Goal: Information Seeking & Learning: Learn about a topic

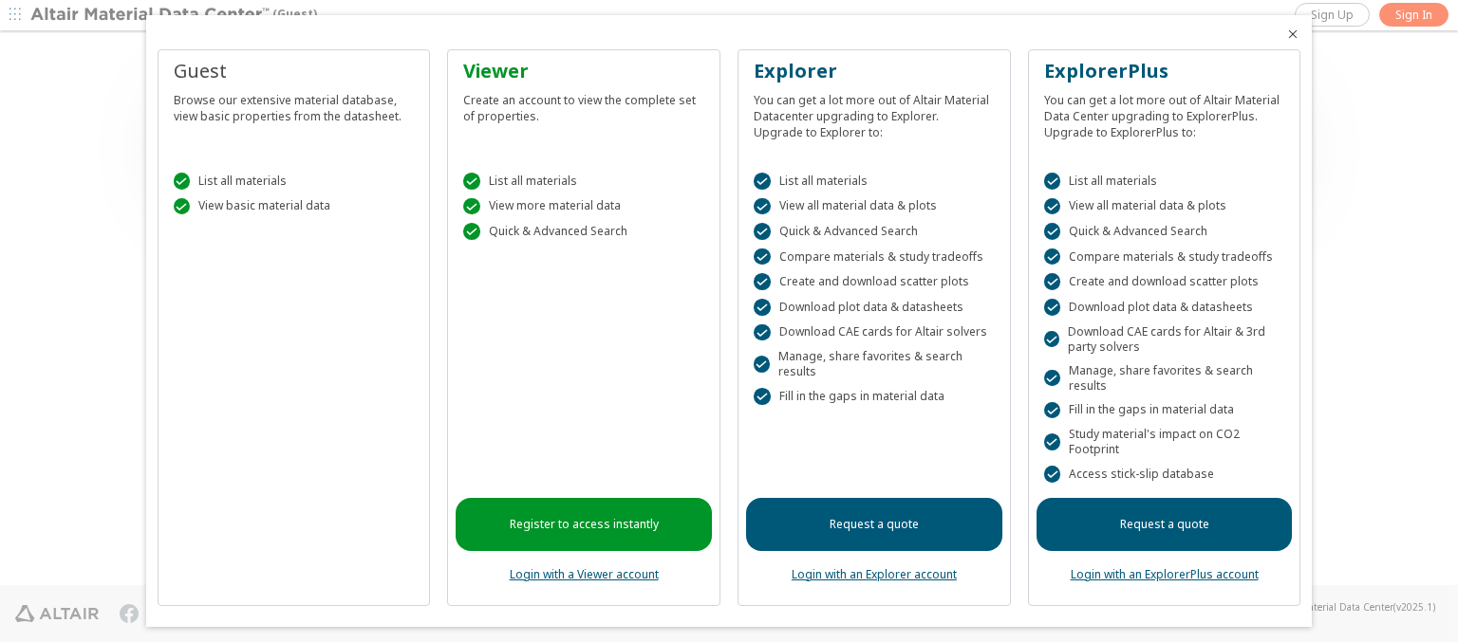
click at [1285, 34] on icon "Close" at bounding box center [1292, 34] width 15 height 15
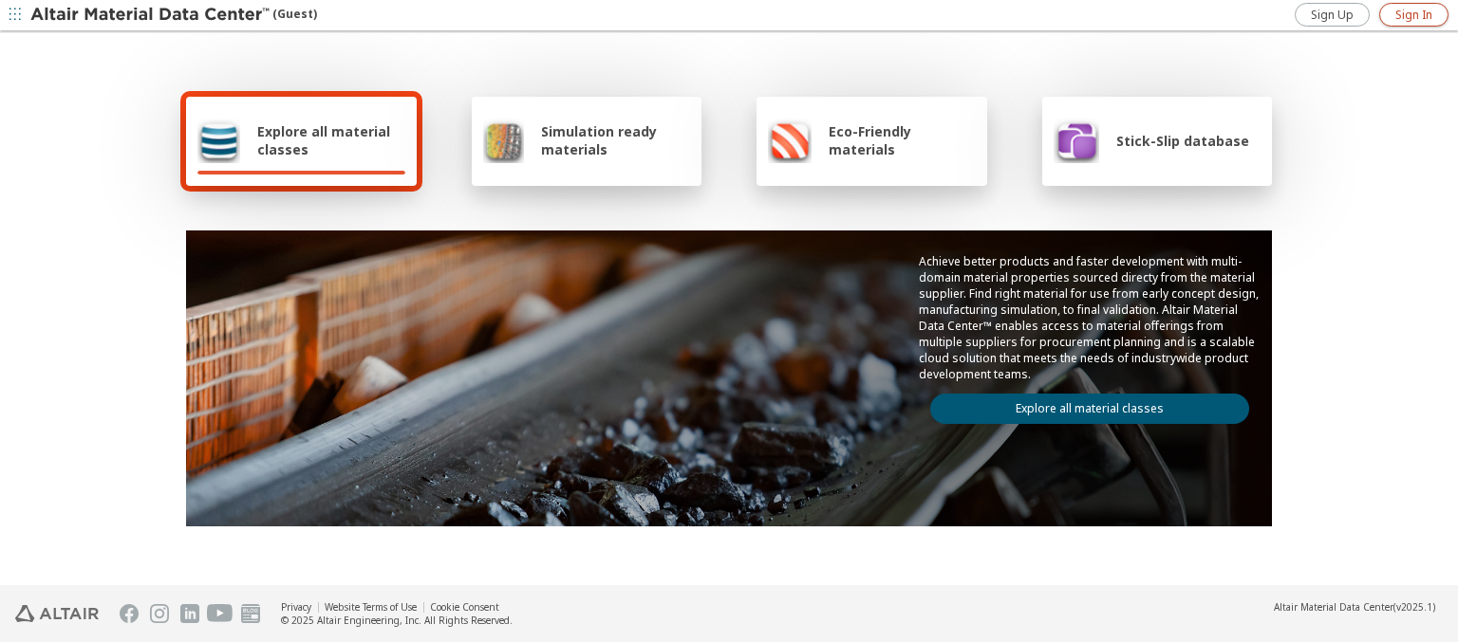
click at [1413, 14] on span "Sign In" at bounding box center [1413, 15] width 37 height 15
click at [151, 15] on img at bounding box center [151, 15] width 242 height 19
click at [324, 140] on span "Explore all material classes" at bounding box center [331, 140] width 148 height 36
click at [1082, 404] on link "Explore all material classes" at bounding box center [1089, 409] width 319 height 30
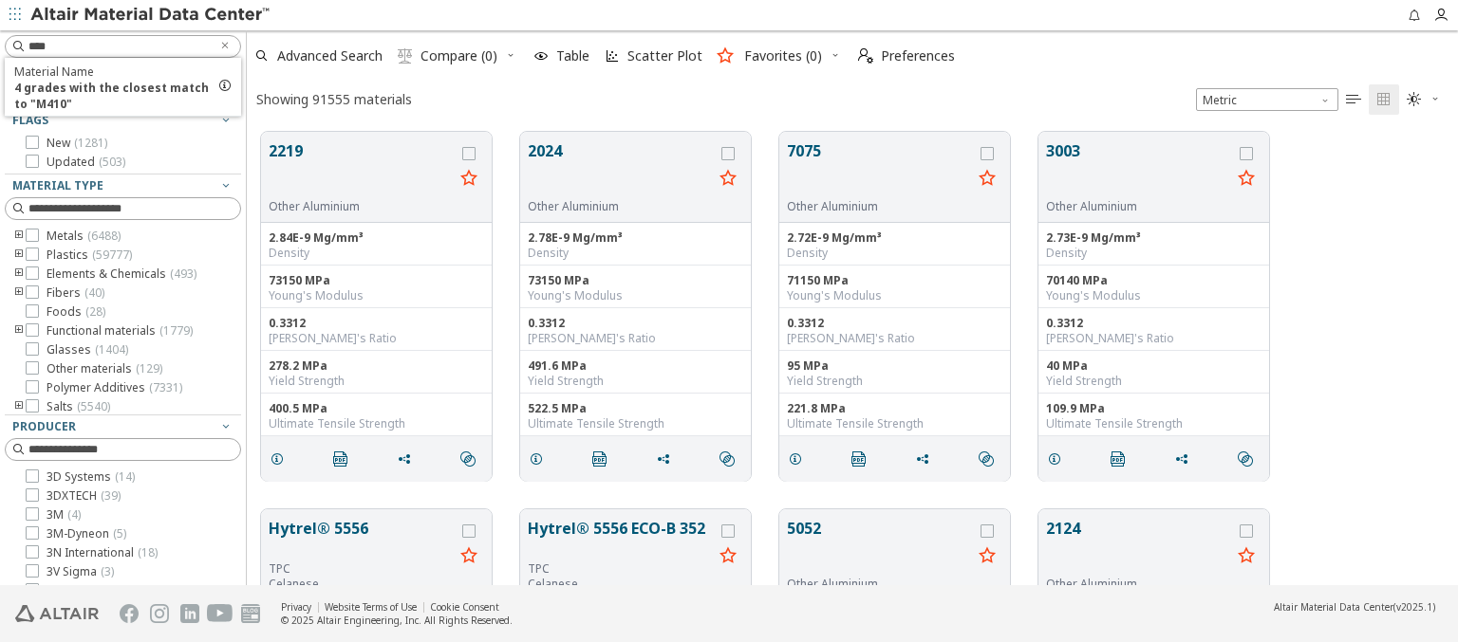
scroll to position [454, 1196]
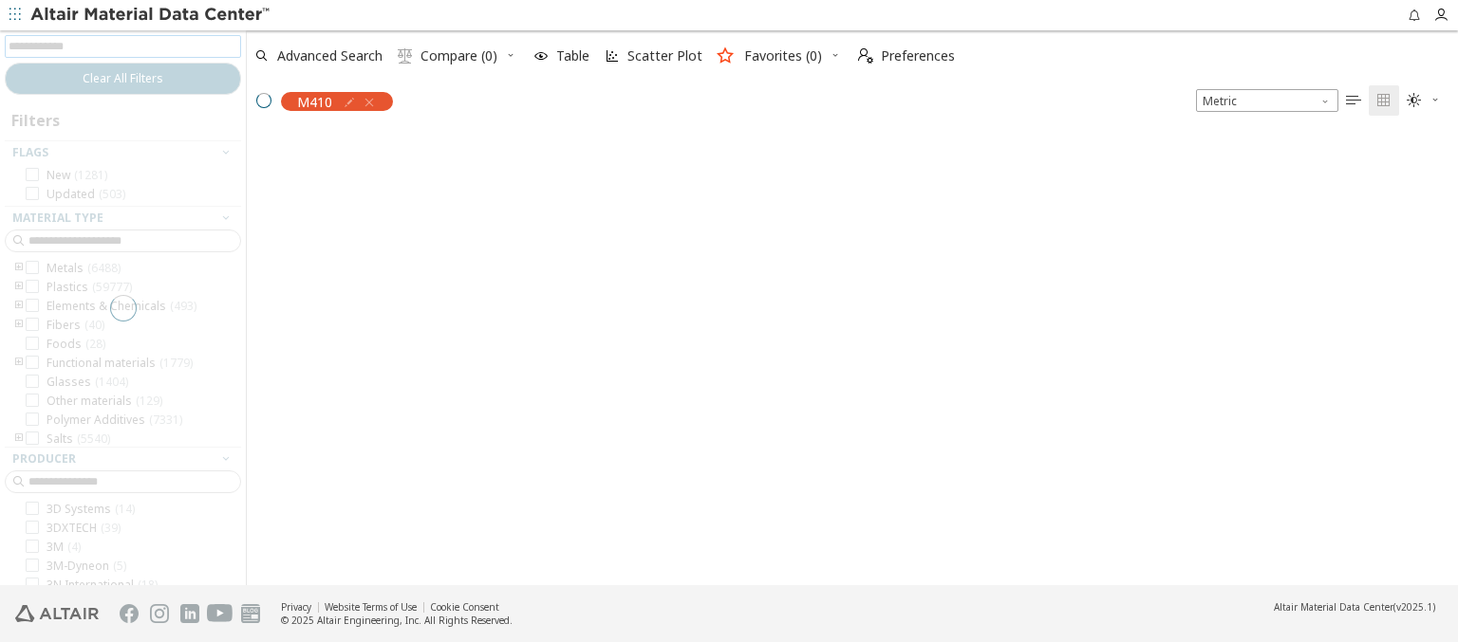
scroll to position [451, 1196]
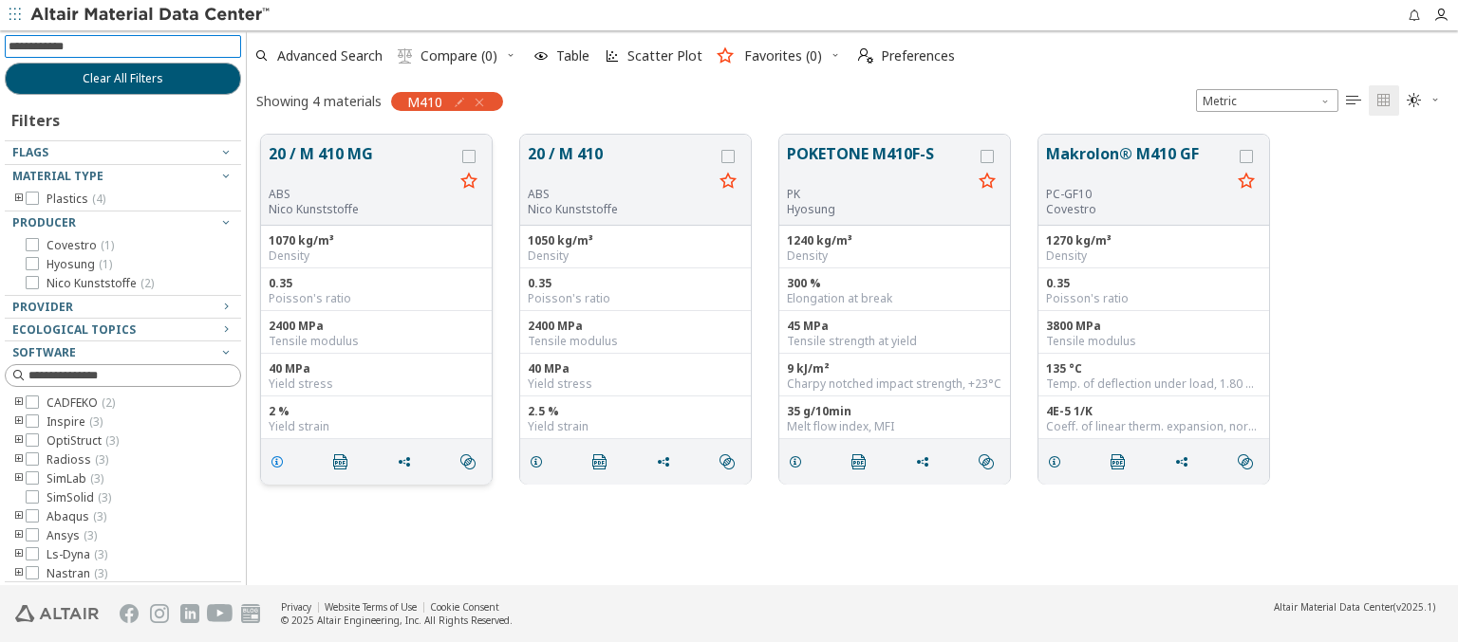
click at [280, 460] on icon "grid" at bounding box center [276, 462] width 15 height 15
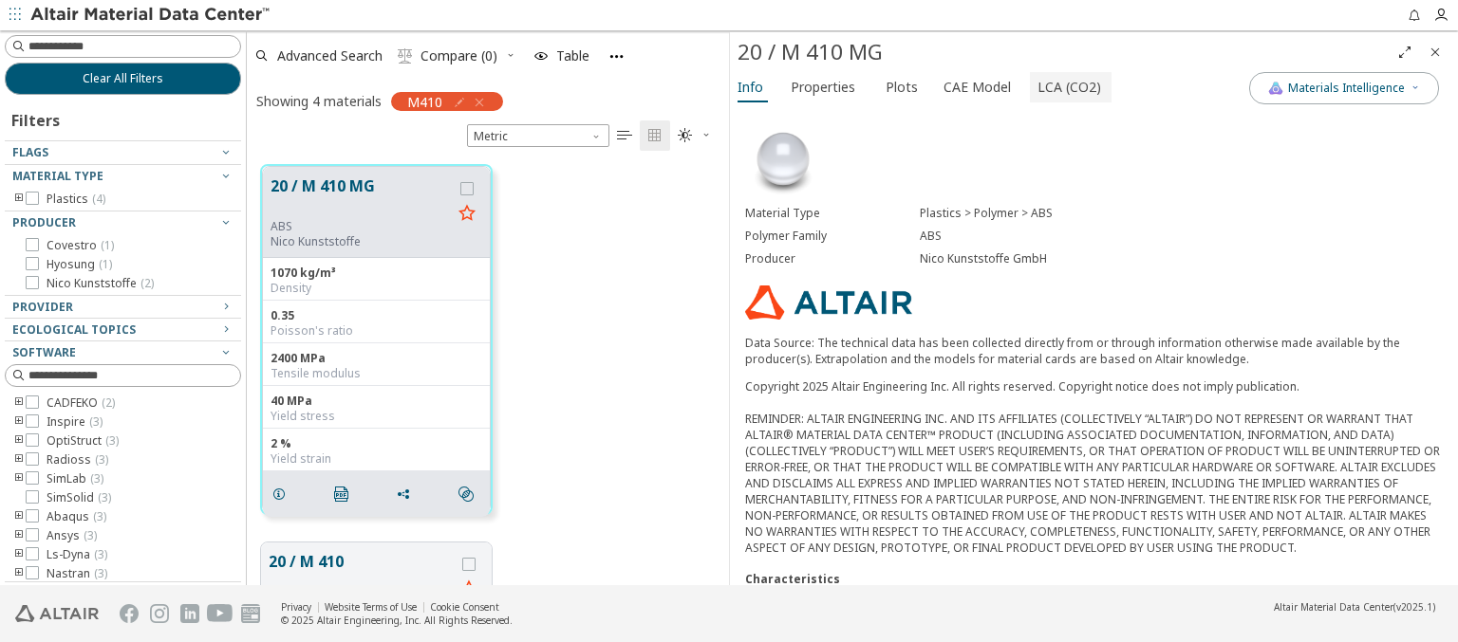
click at [1058, 86] on span "LCA (CO2)" at bounding box center [1069, 87] width 64 height 30
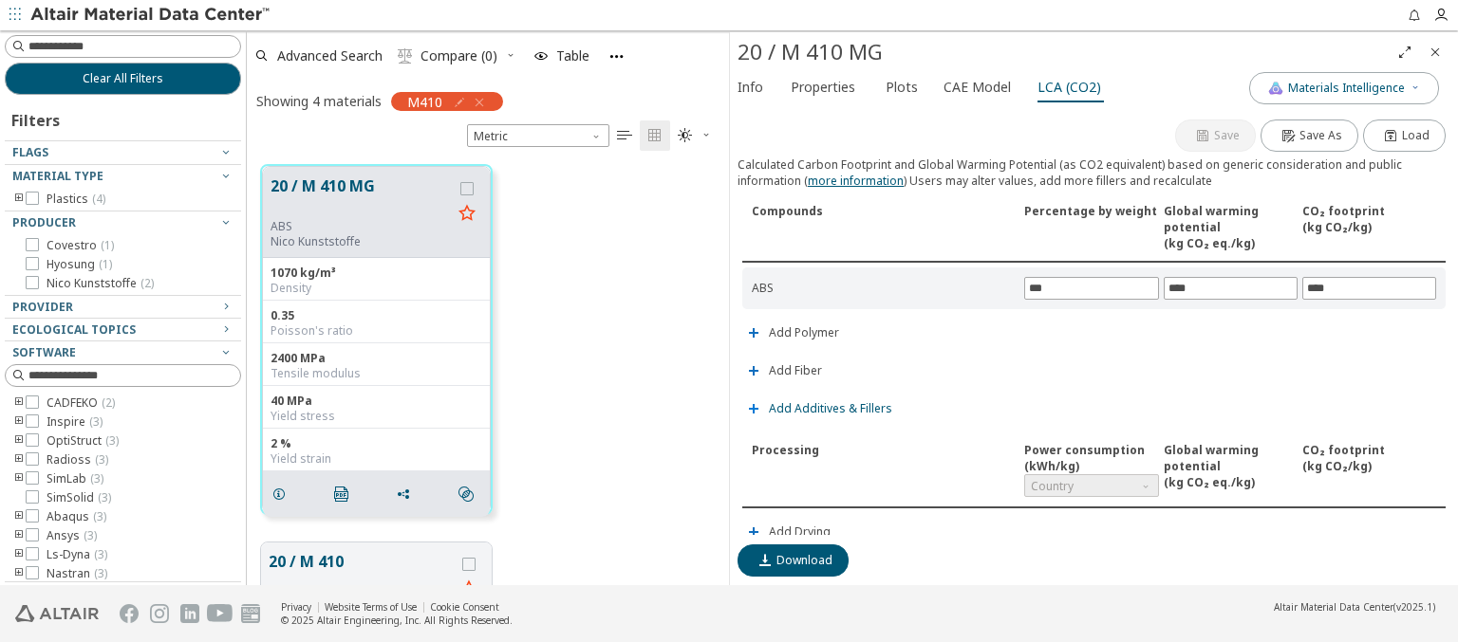
click at [827, 405] on span "Add Additives & Fillers" at bounding box center [830, 408] width 123 height 11
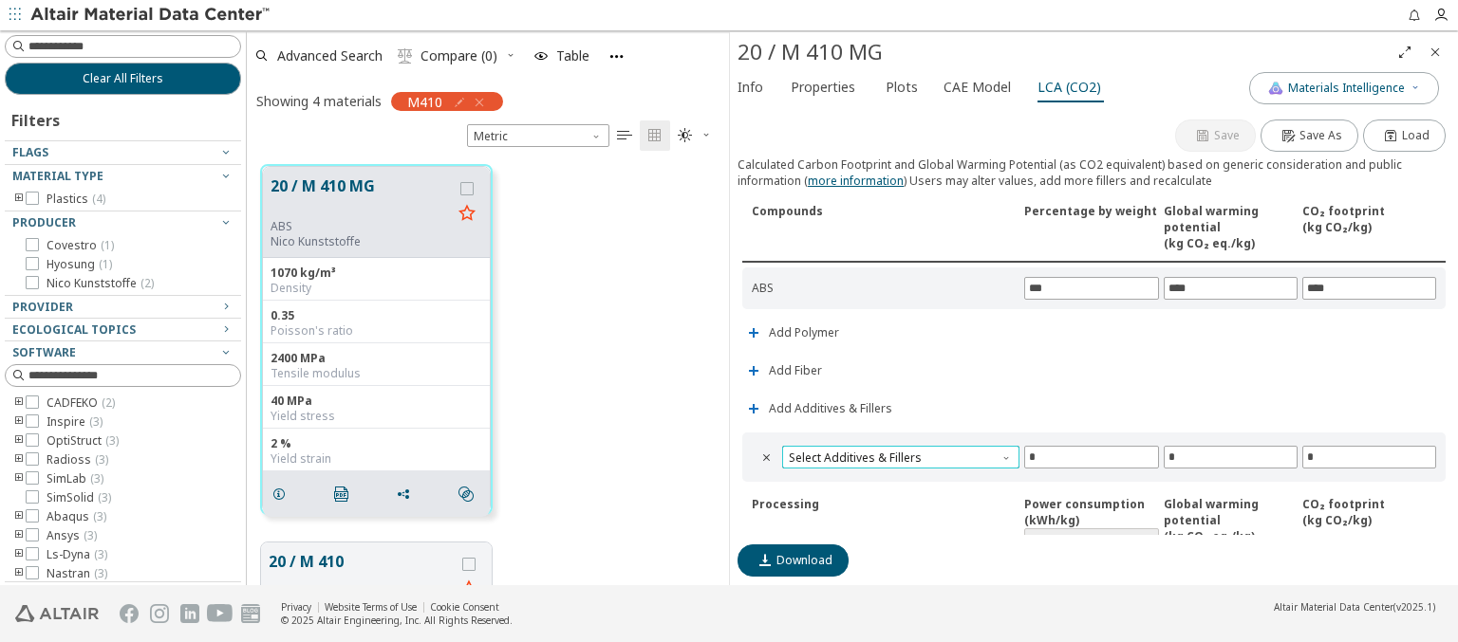
click at [898, 454] on span "Select Additives & Fillers" at bounding box center [900, 457] width 237 height 23
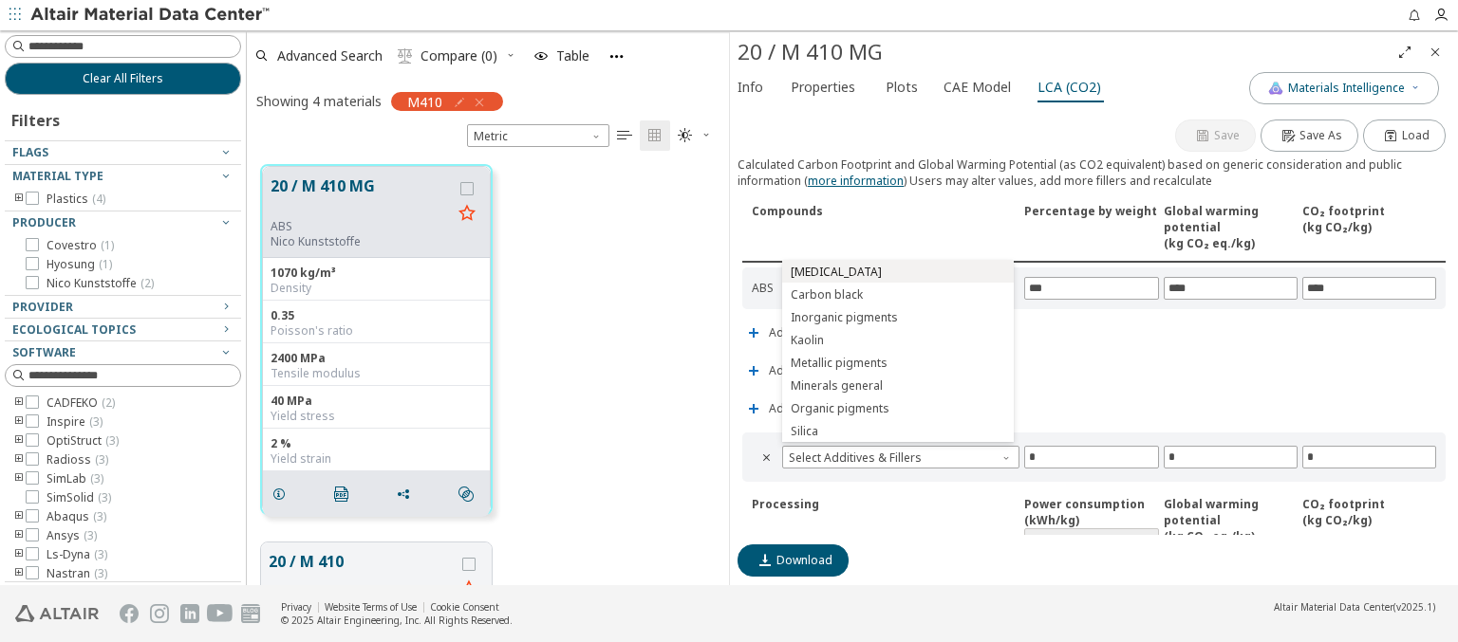
click at [897, 271] on span "Calcium carbonate" at bounding box center [897, 272] width 216 height 13
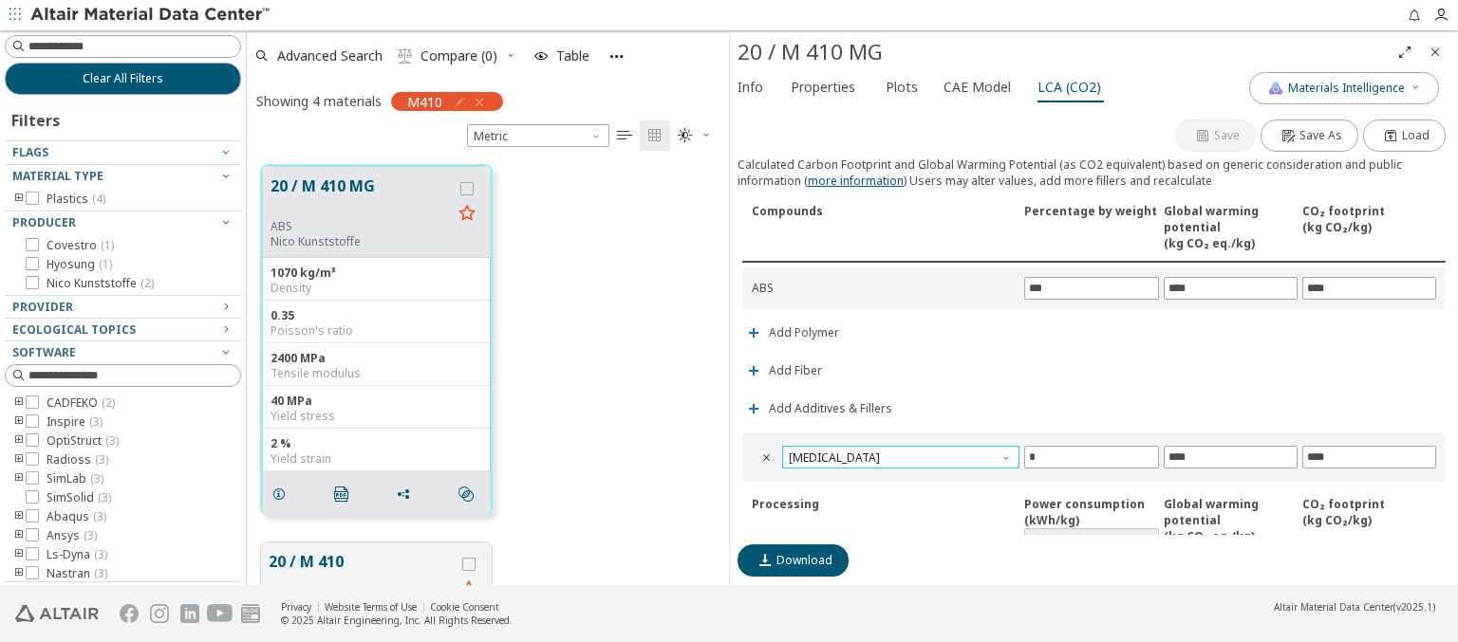
click at [898, 454] on span "Calcium carbonate" at bounding box center [900, 457] width 237 height 23
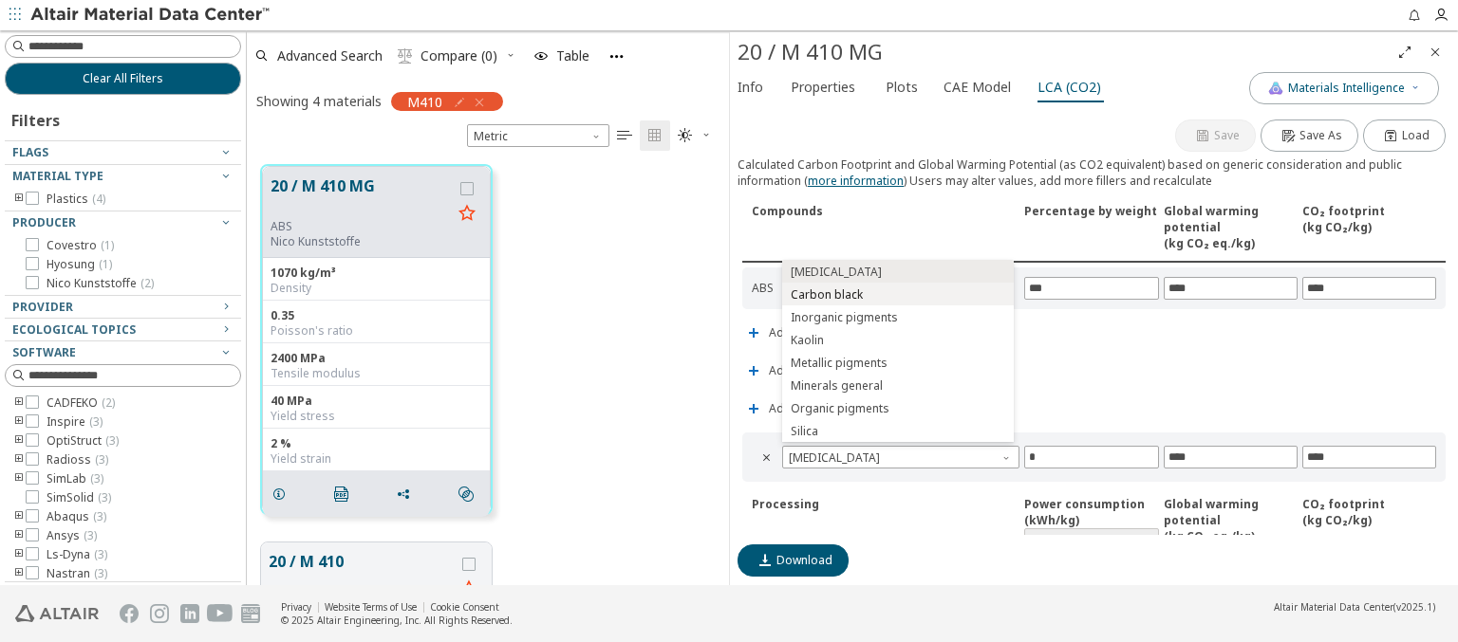
click at [897, 294] on span "Carbon black" at bounding box center [897, 294] width 216 height 13
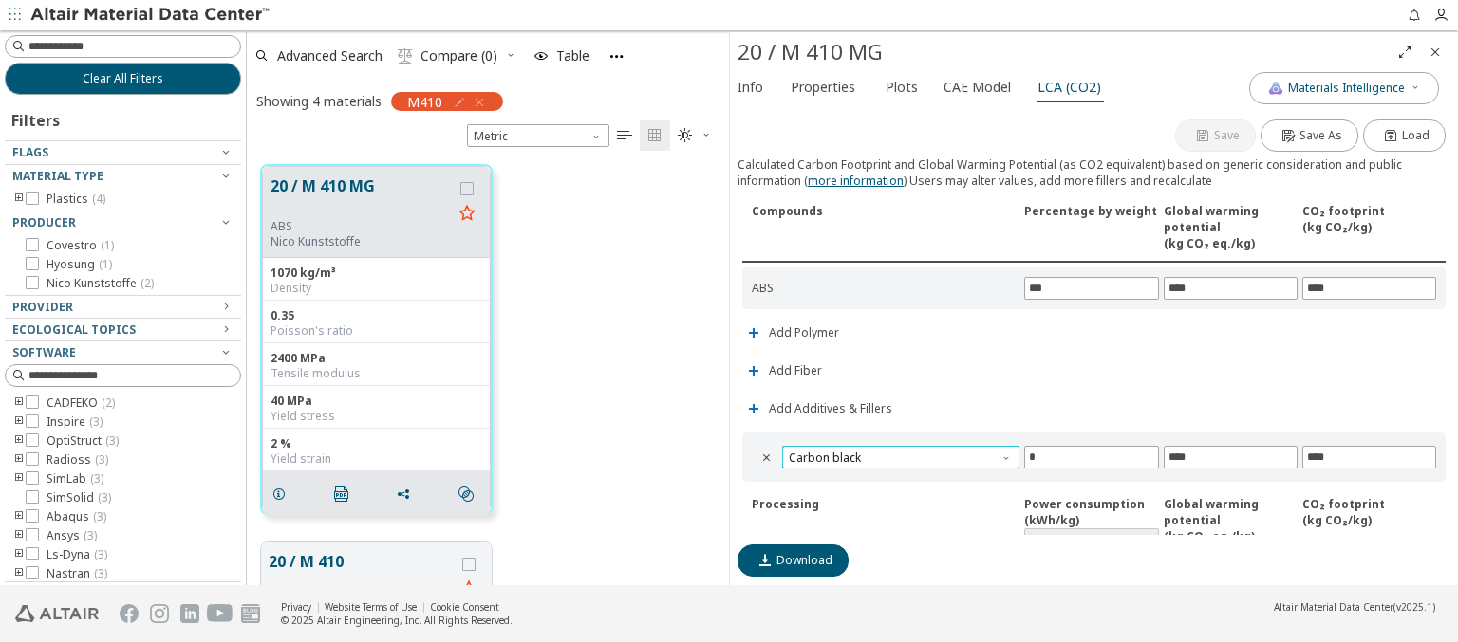
click at [898, 454] on span "Carbon black" at bounding box center [900, 457] width 237 height 23
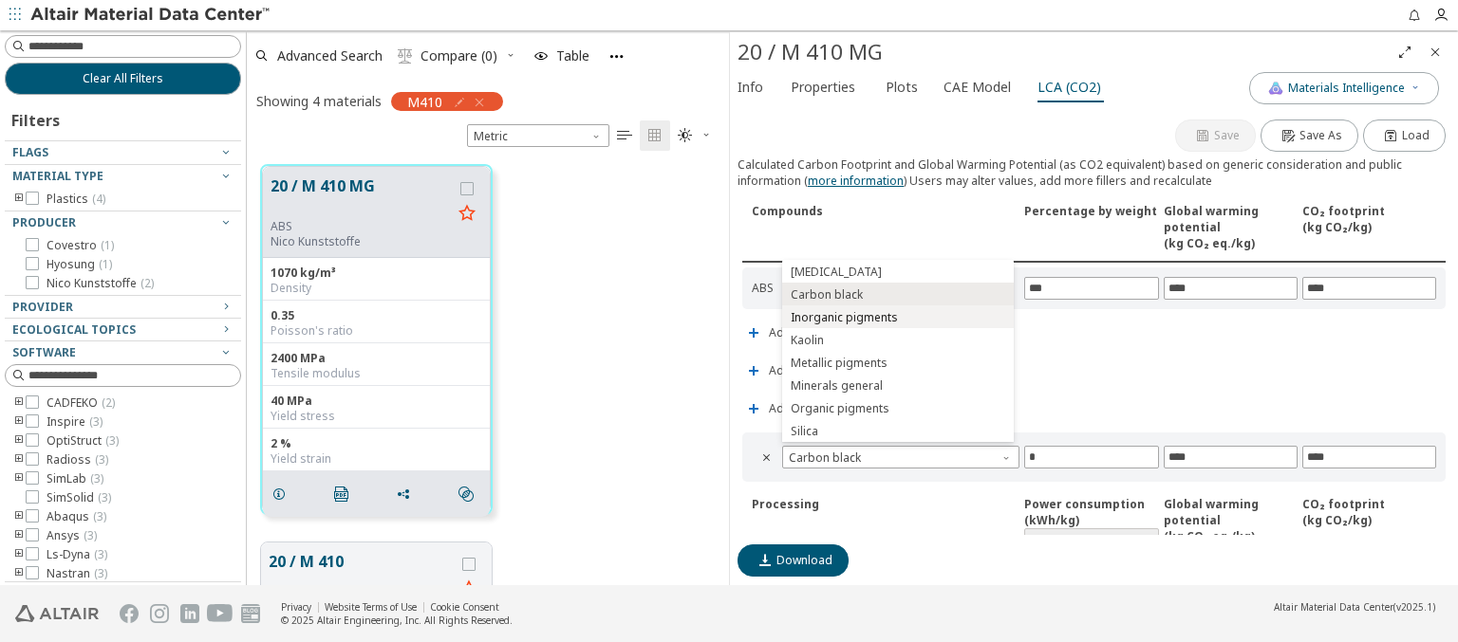
click at [897, 317] on span "Inorganic pigments" at bounding box center [897, 317] width 216 height 13
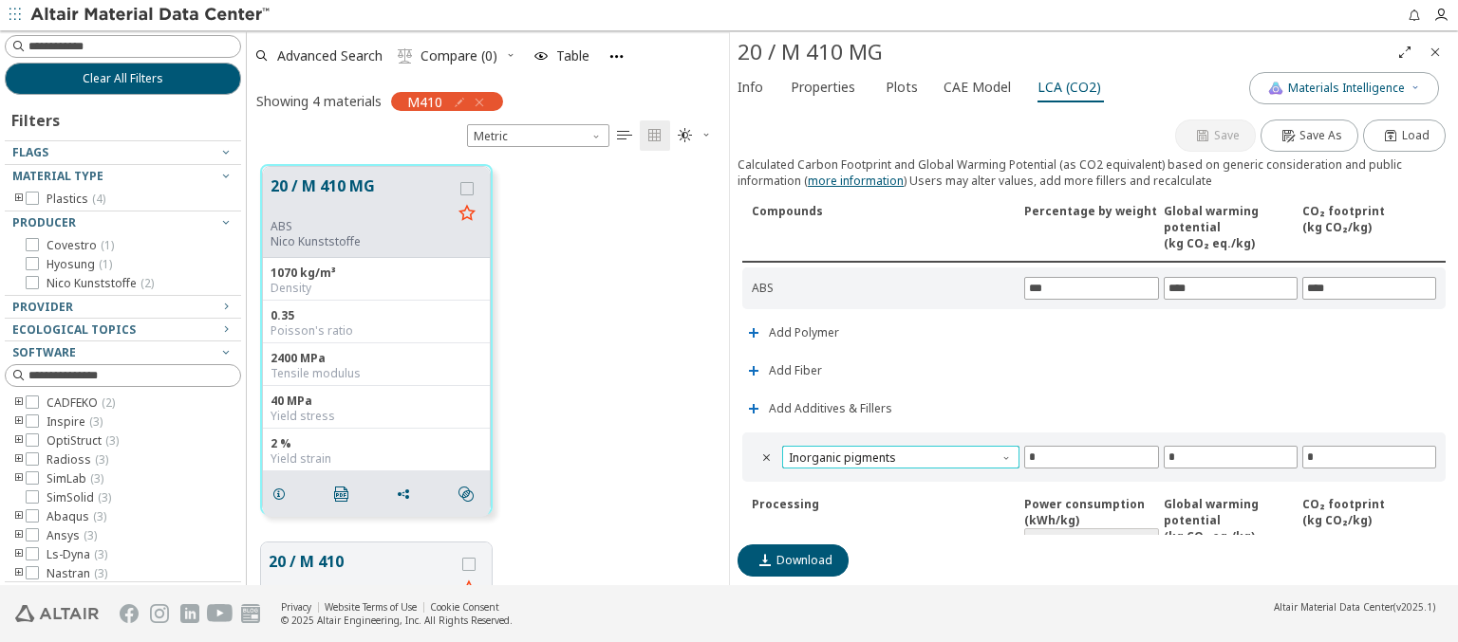
click at [898, 454] on span "Inorganic pigments" at bounding box center [900, 457] width 237 height 23
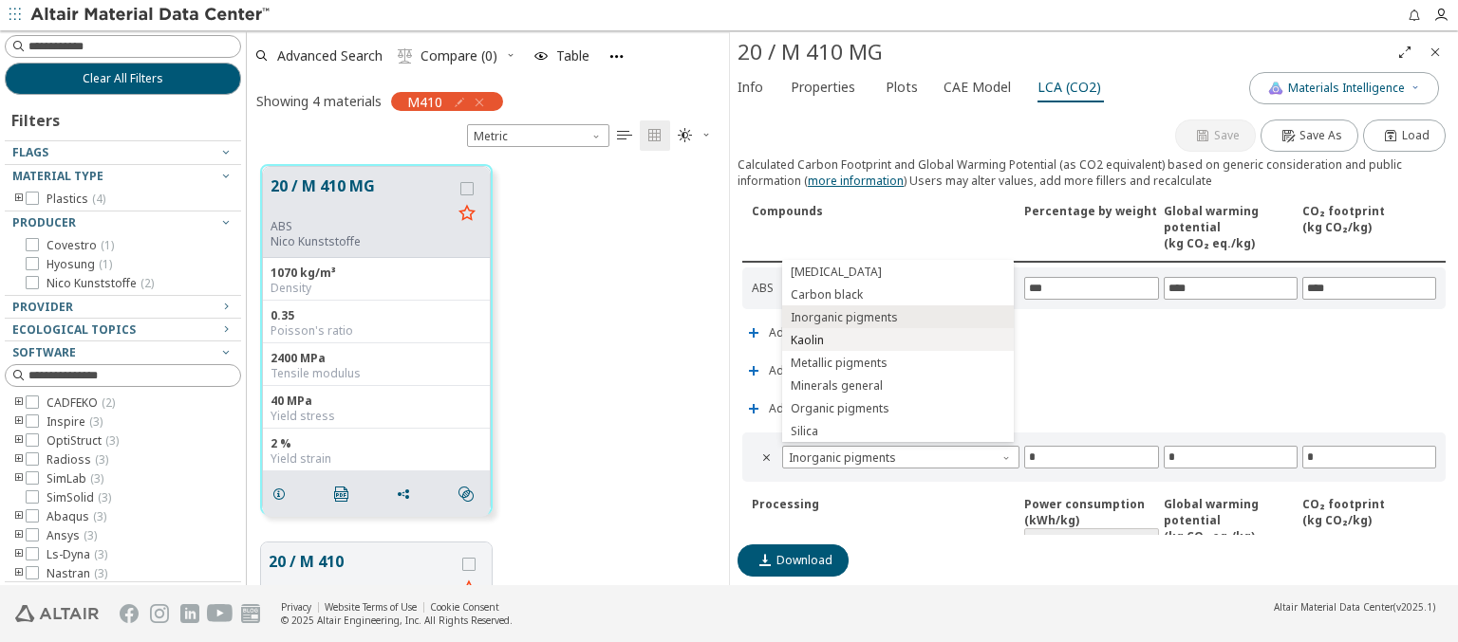
click at [897, 340] on span "Kaolin" at bounding box center [897, 340] width 216 height 13
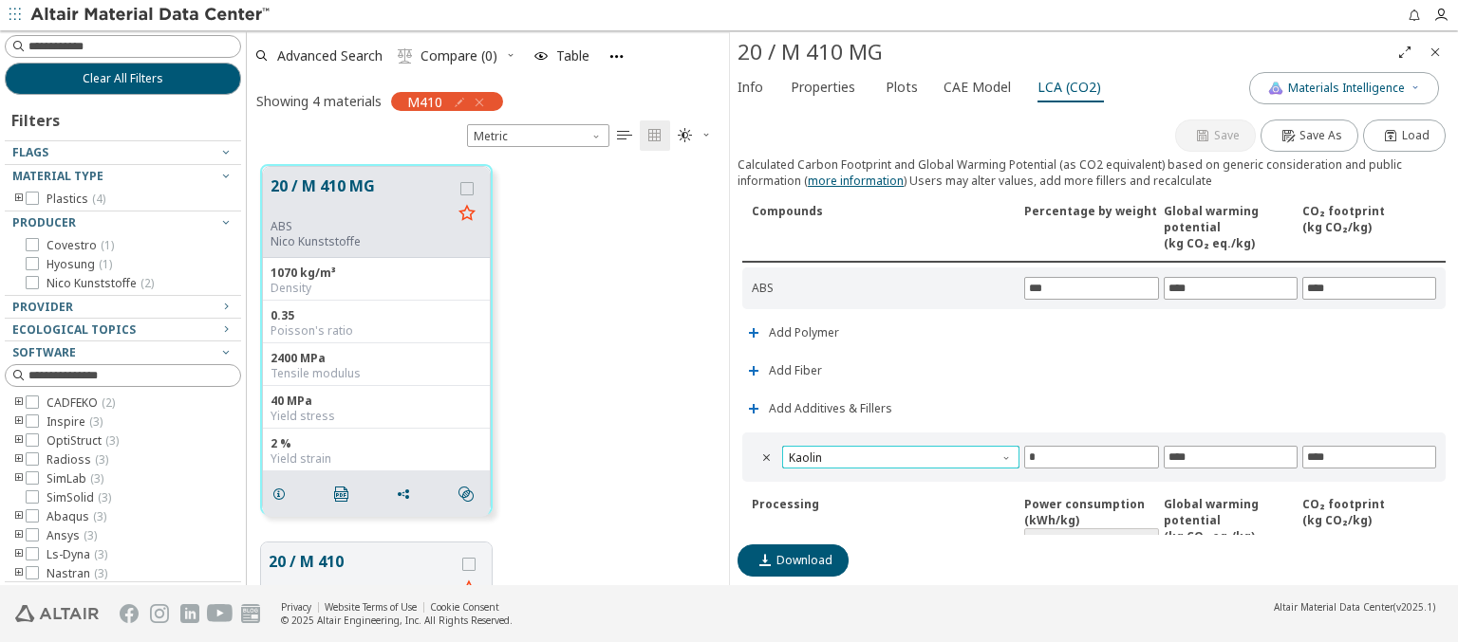
click at [898, 454] on span "Kaolin" at bounding box center [900, 457] width 237 height 23
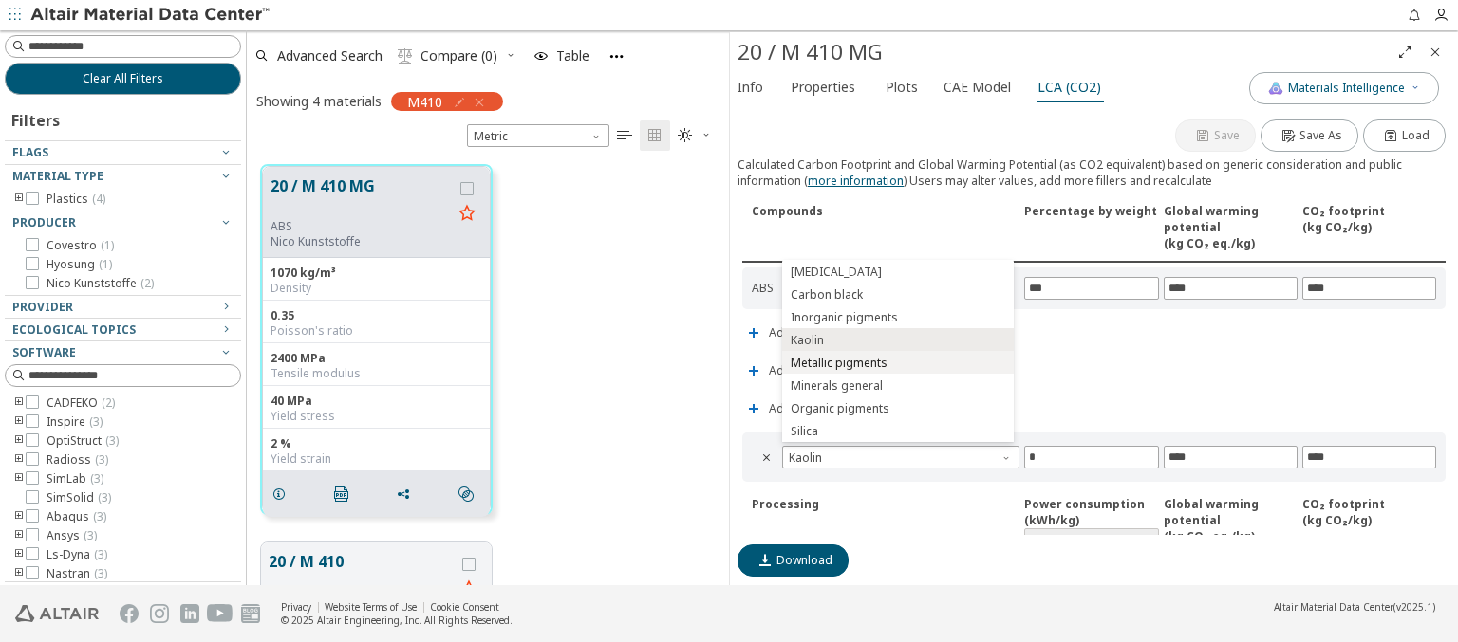
click at [897, 362] on span "Metallic pigments" at bounding box center [897, 363] width 216 height 13
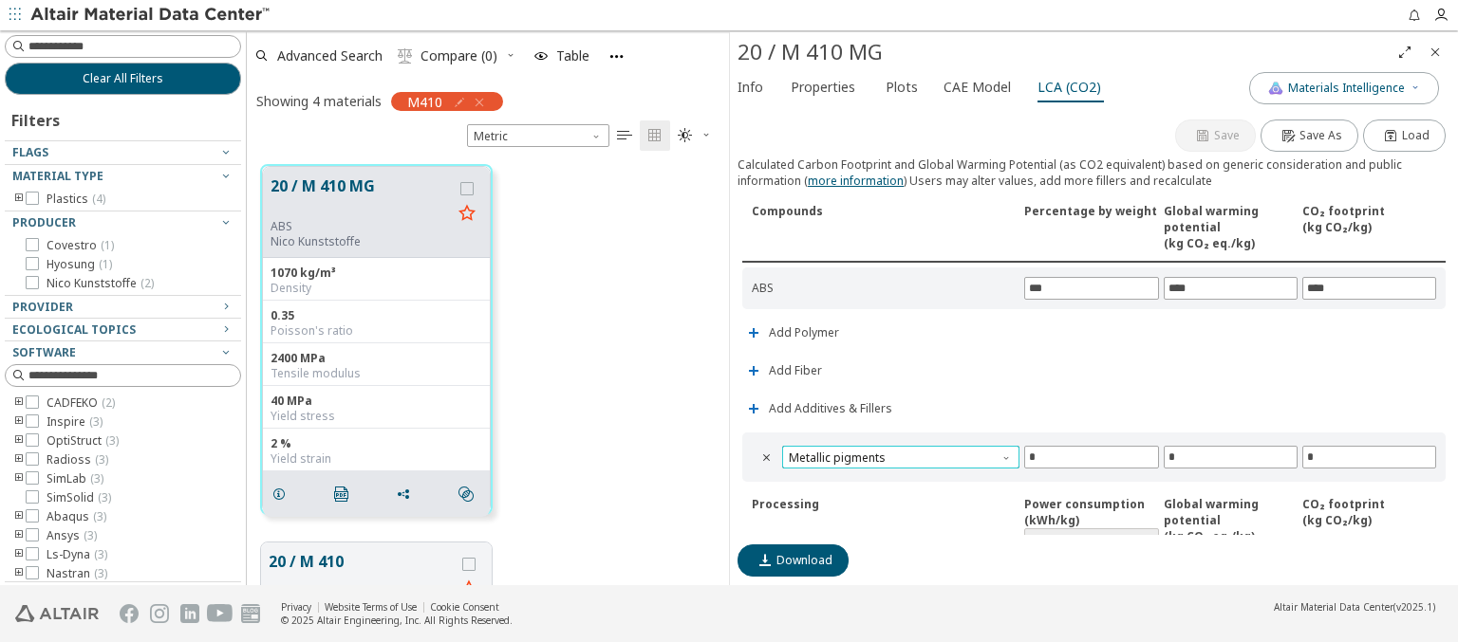
click at [898, 454] on span "Metallic pigments" at bounding box center [900, 457] width 237 height 23
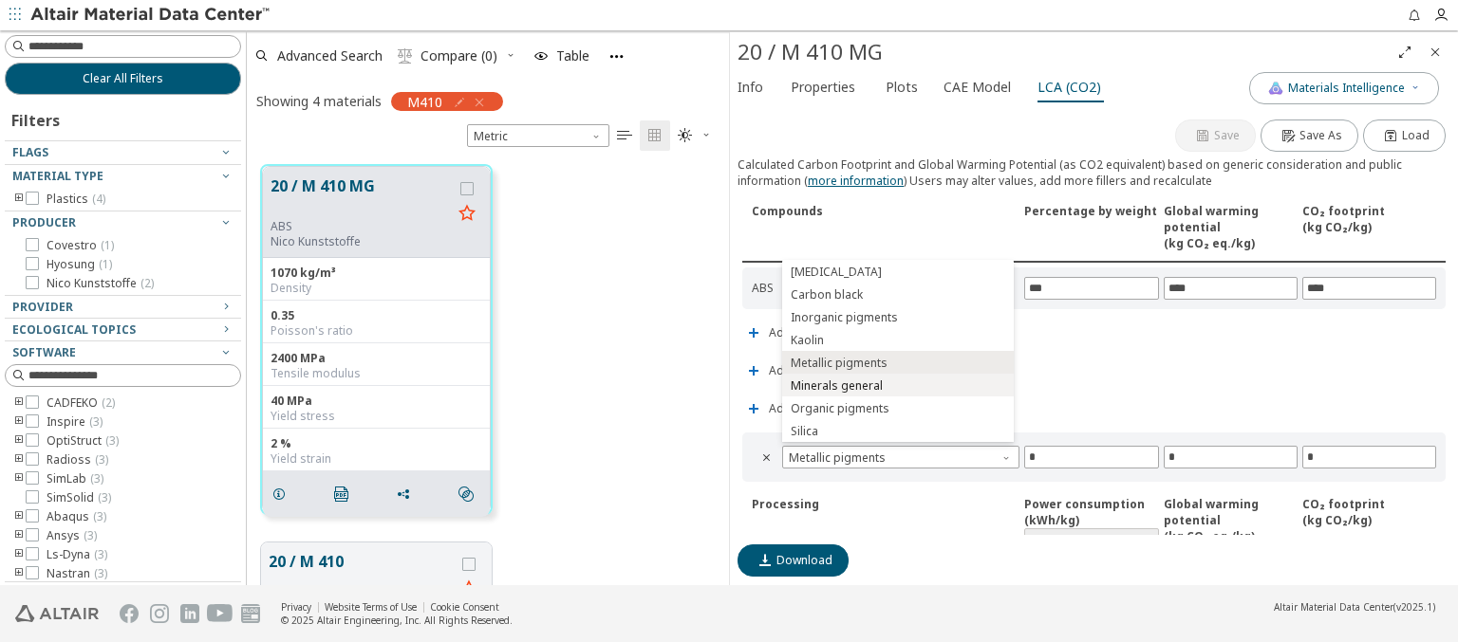
click at [897, 385] on span "Minerals general" at bounding box center [897, 386] width 216 height 13
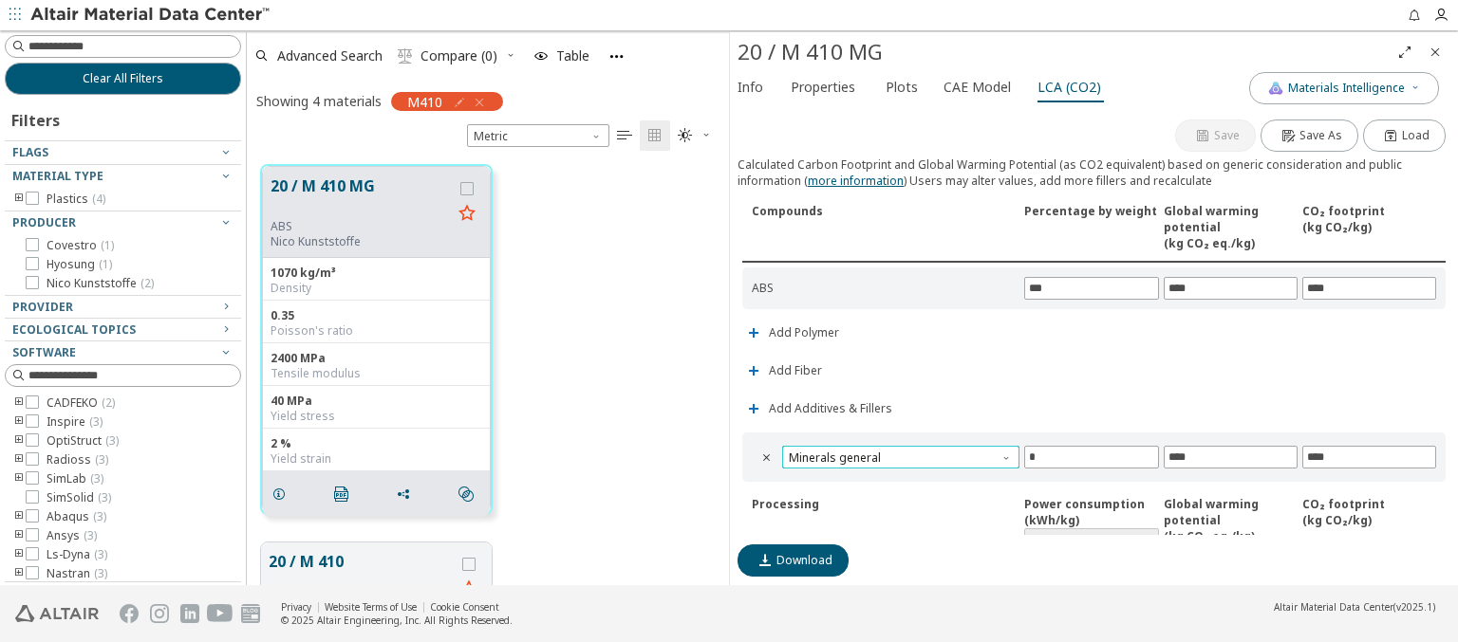
click at [898, 454] on span "Minerals general" at bounding box center [900, 457] width 237 height 23
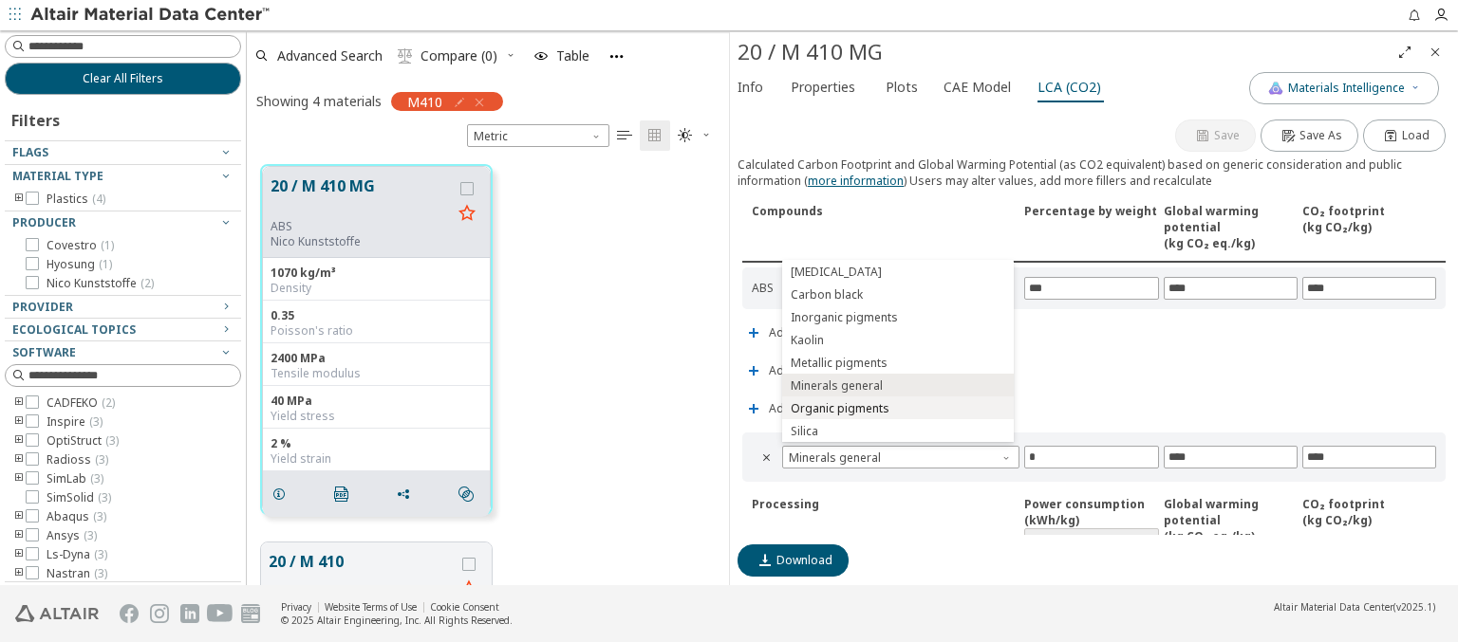
click at [897, 408] on span "Organic pigments" at bounding box center [897, 408] width 216 height 13
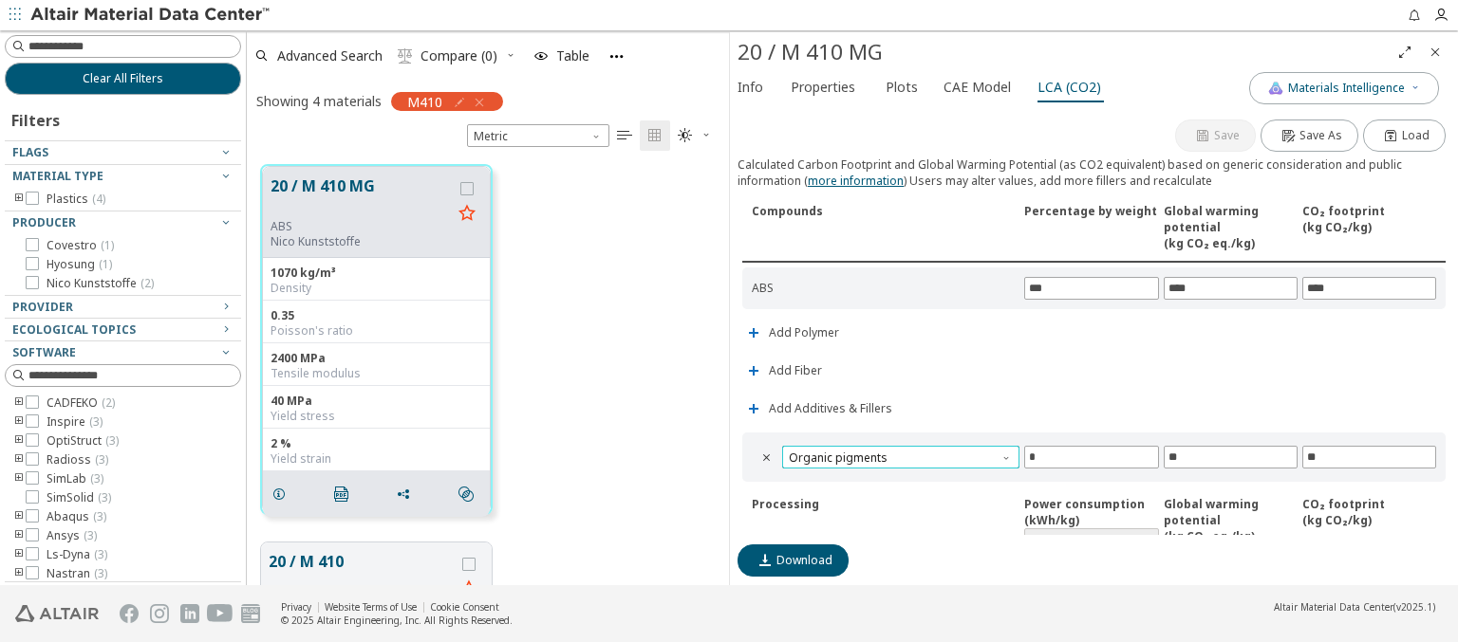
click at [898, 454] on span "Organic pigments" at bounding box center [900, 457] width 237 height 23
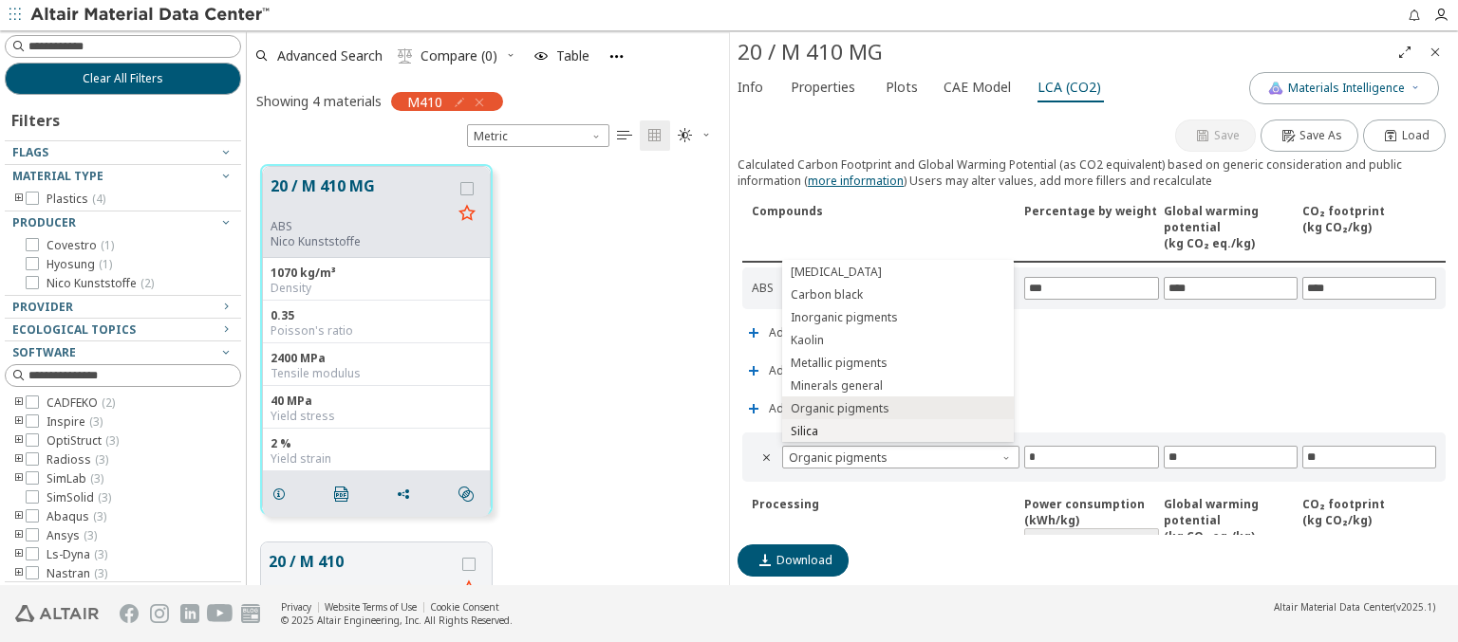
click at [897, 431] on span "Silica" at bounding box center [897, 431] width 216 height 13
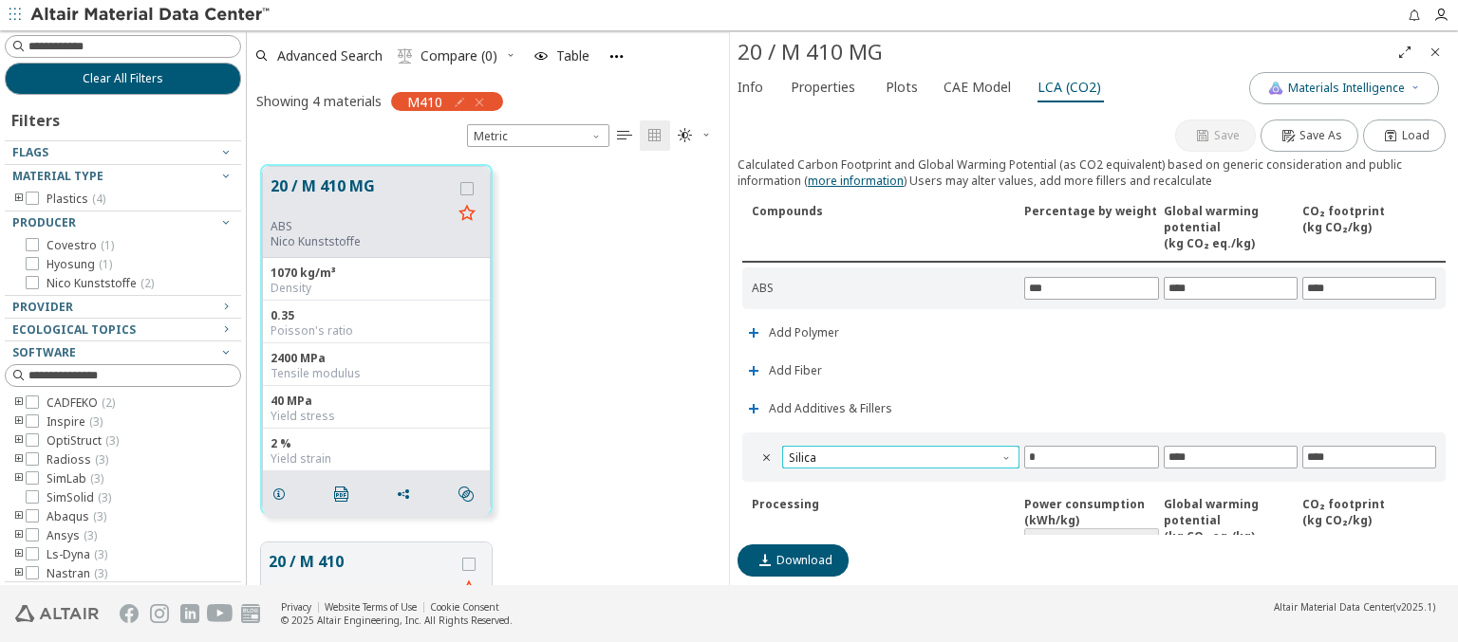
click at [898, 454] on span "Silica" at bounding box center [900, 457] width 237 height 23
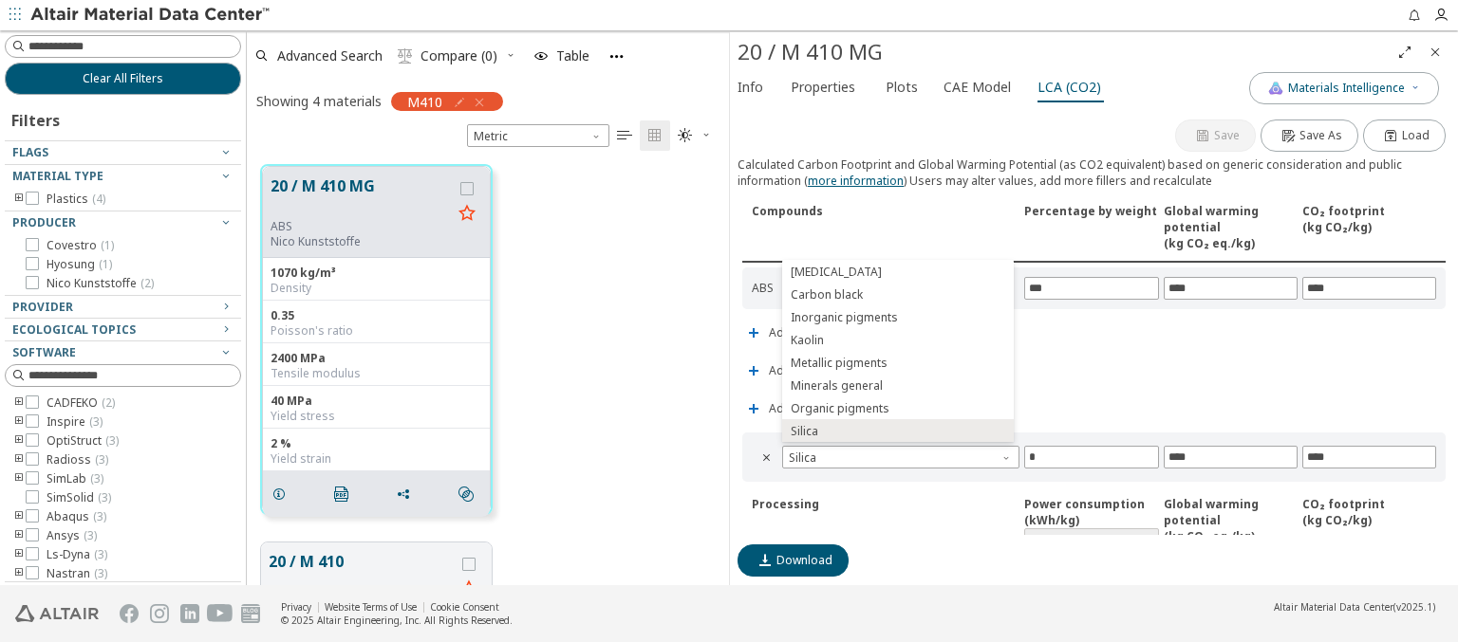
click at [1435, 51] on icon "Close" at bounding box center [1434, 52] width 15 height 15
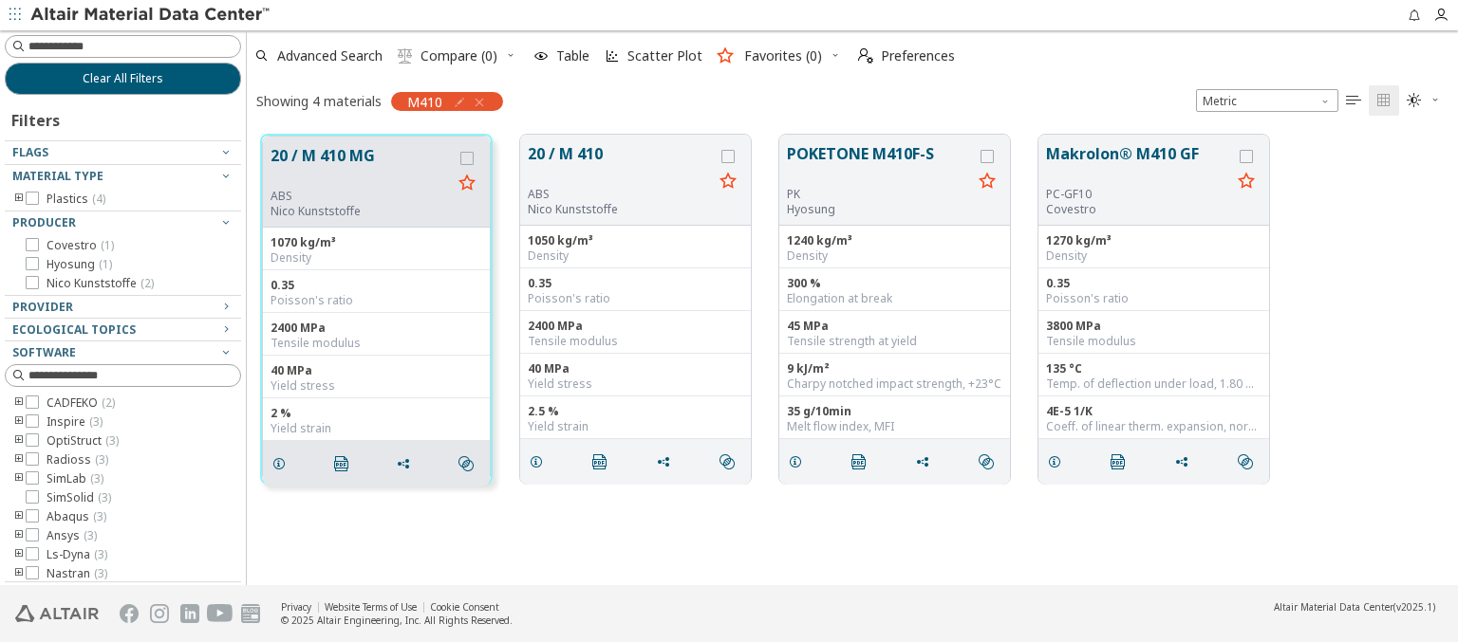
scroll to position [451, 1196]
click at [116, 78] on span "Clear All Filters" at bounding box center [123, 78] width 81 height 15
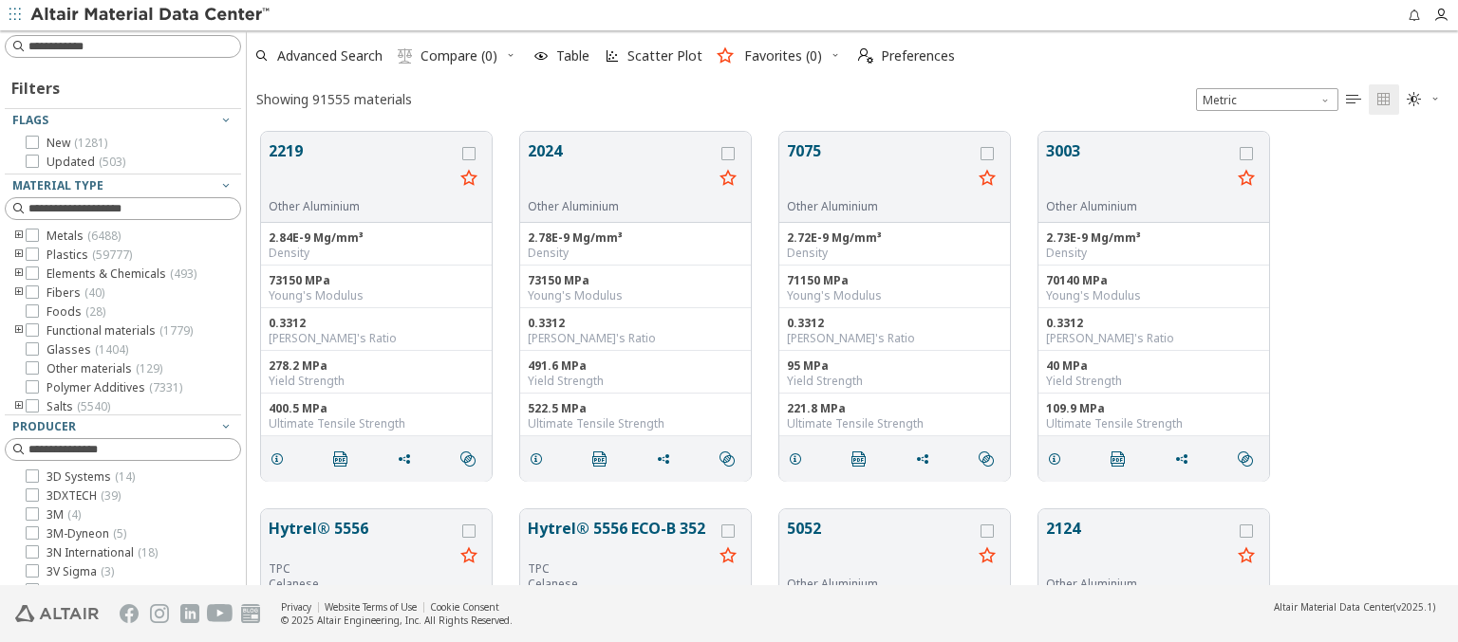
scroll to position [454, 1196]
click at [151, 15] on img at bounding box center [151, 15] width 242 height 19
